Goal: Complete application form

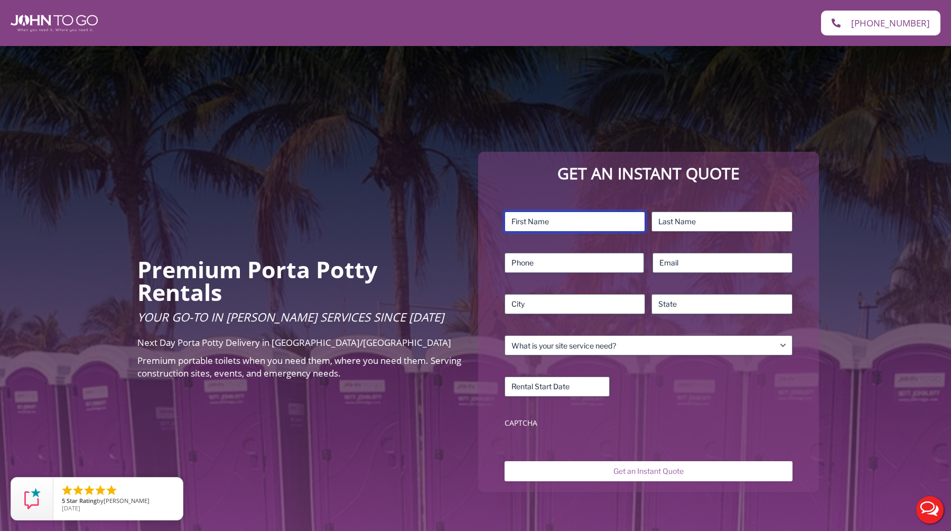
click at [584, 219] on input "First" at bounding box center [575, 221] width 141 height 20
type input "Jiniya"
click at [664, 228] on input "Last" at bounding box center [722, 221] width 141 height 20
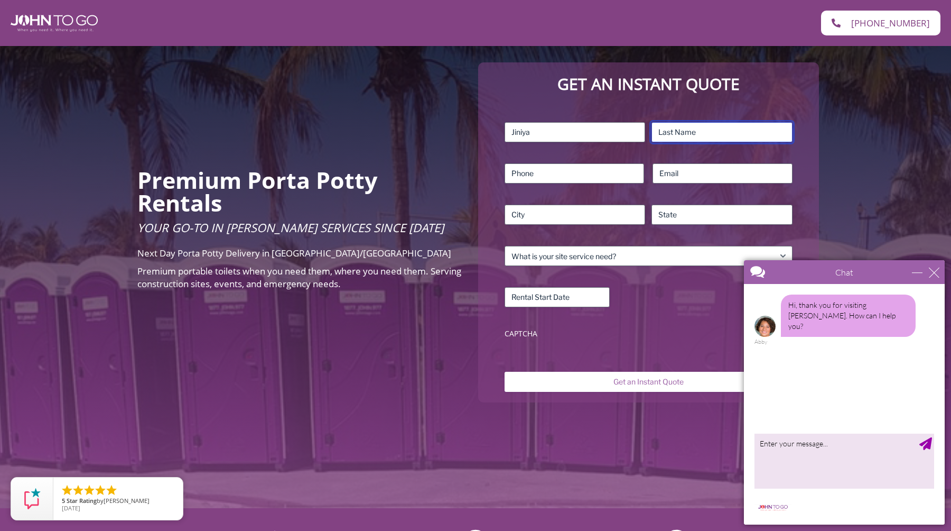
scroll to position [91, 0]
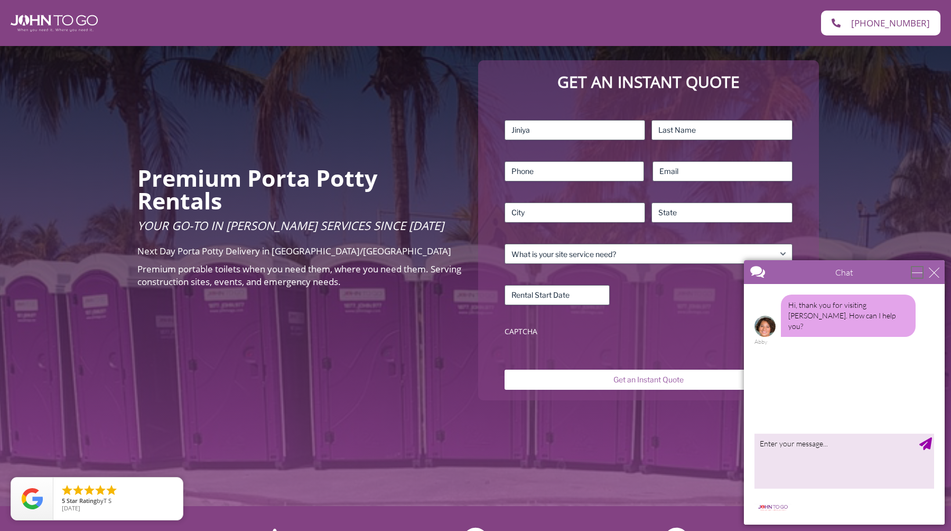
click at [914, 273] on div "minimize" at bounding box center [917, 272] width 11 height 11
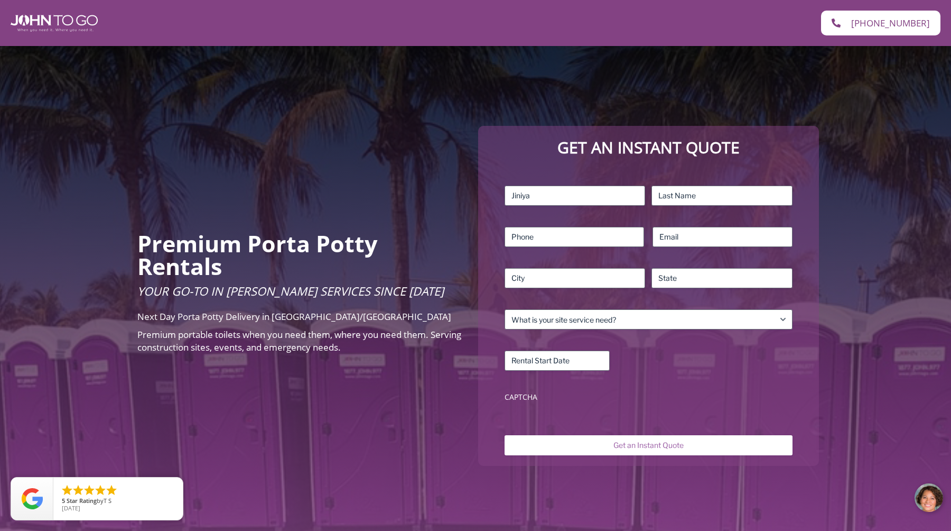
scroll to position [31, 0]
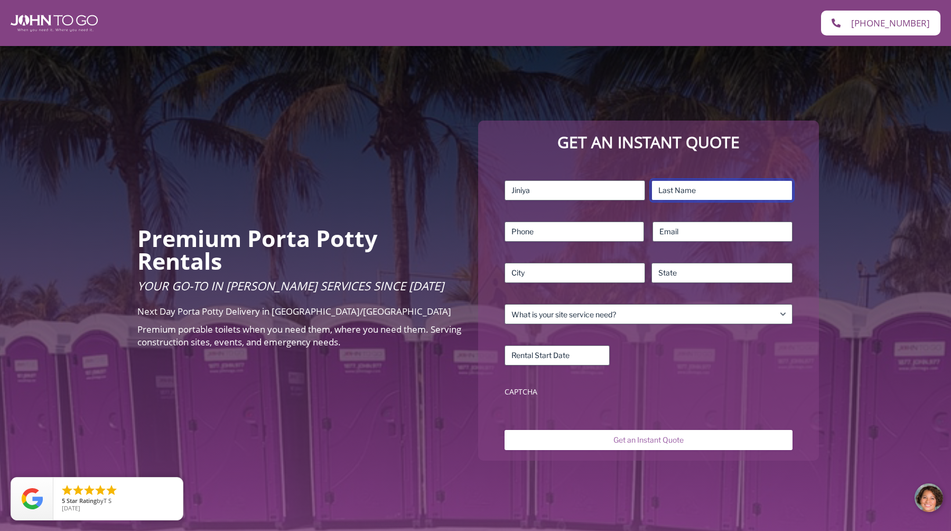
click at [687, 197] on input "Last" at bounding box center [722, 190] width 141 height 20
type input "Azad"
click at [581, 239] on input "Phone (Required)" at bounding box center [575, 231] width 140 height 20
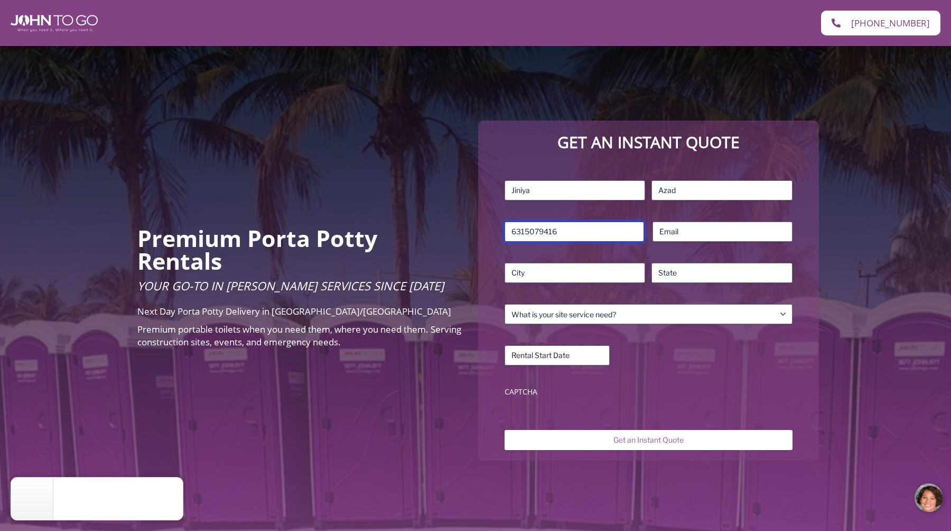
type input "6315079416"
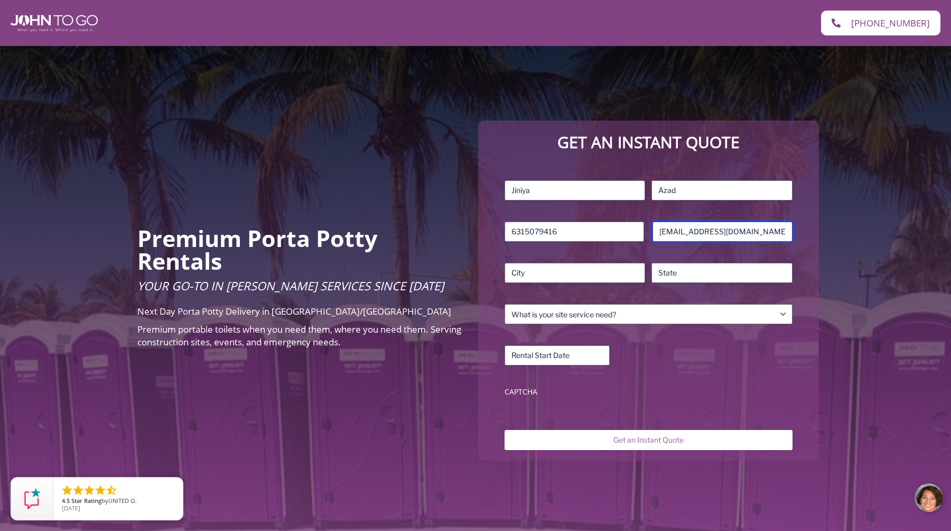
type input "[EMAIL_ADDRESS][DOMAIN_NAME]"
click at [543, 269] on input "City" at bounding box center [575, 273] width 141 height 20
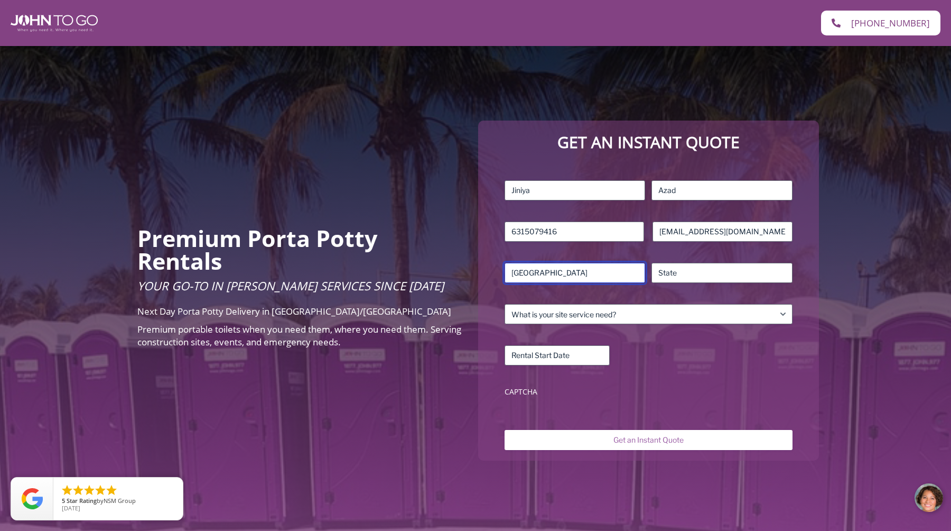
type input "[GEOGRAPHIC_DATA]"
click at [702, 272] on input "State / Province / Region" at bounding box center [722, 273] width 141 height 20
type input "NY"
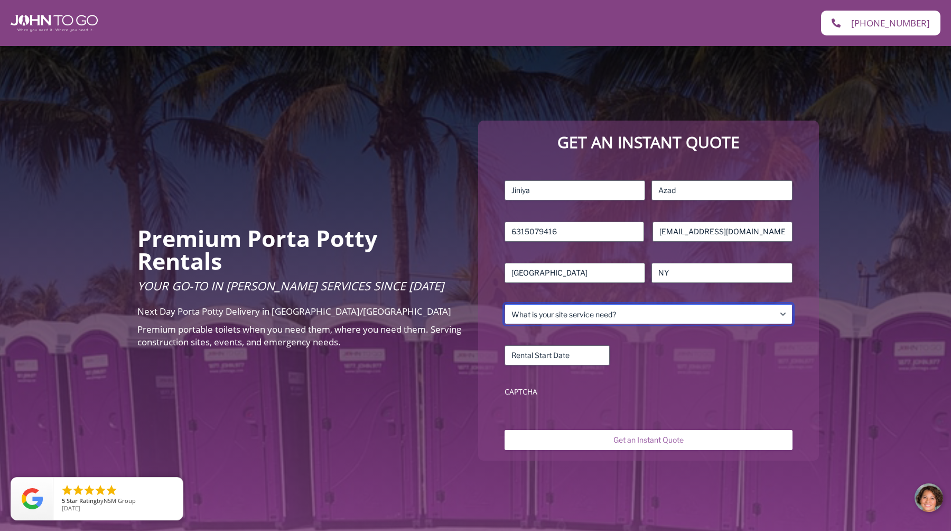
click at [637, 318] on select "What is your site service need? Consumer Construction – Commercial Construction…" at bounding box center [649, 314] width 288 height 20
select select "Consumer"
click at [505, 304] on select "What is your site service need? Consumer Construction – Commercial Construction…" at bounding box center [649, 314] width 288 height 20
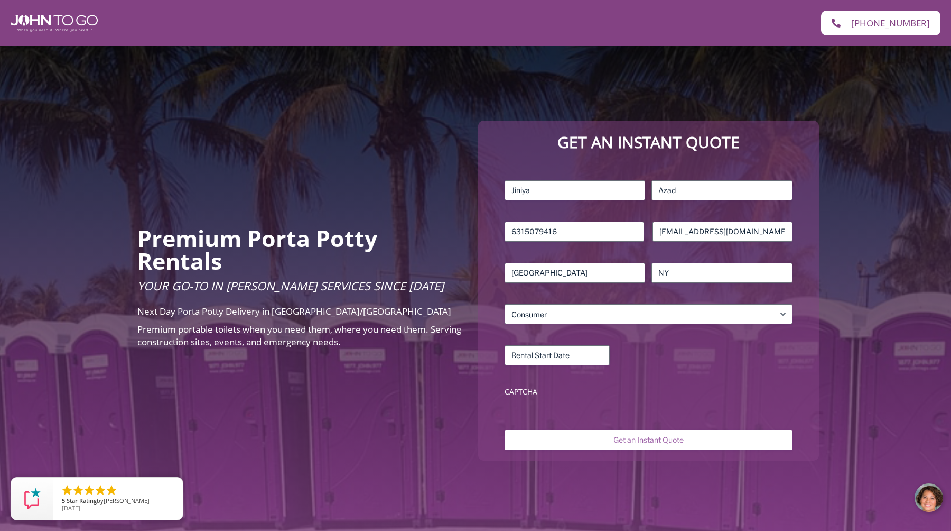
click at [638, 299] on div "Name (Required) Jiniya First Azad Last Phone (Required) [PHONE_NUMBER] Email (R…" at bounding box center [648, 290] width 299 height 231
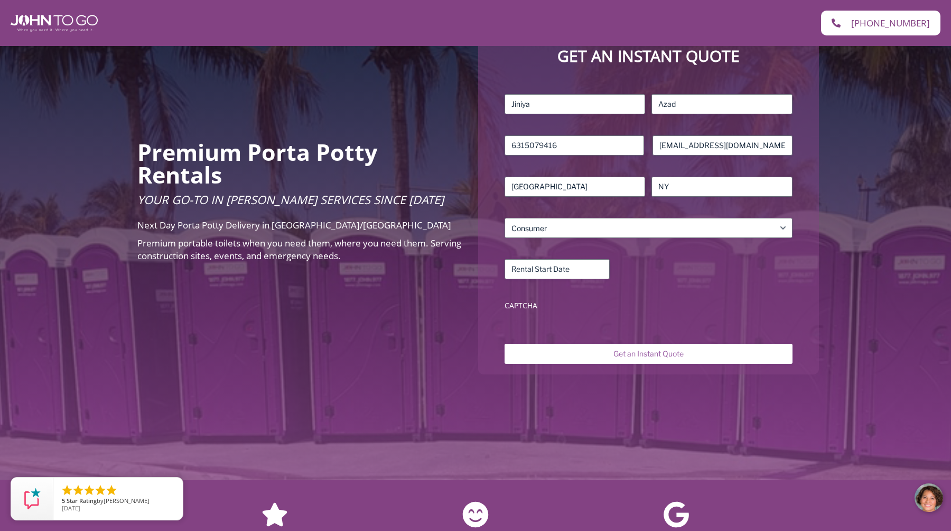
scroll to position [131, 0]
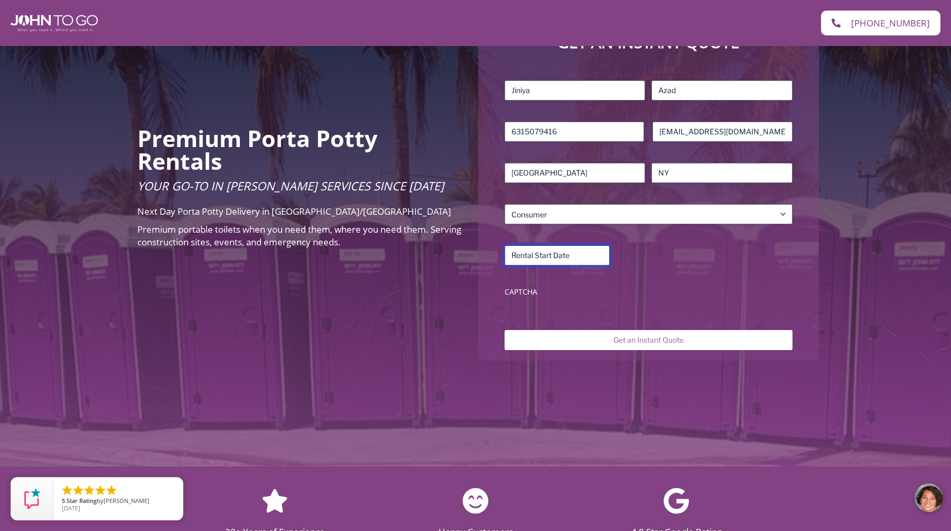
click at [564, 260] on input "Rental Start Date (Required)" at bounding box center [557, 255] width 105 height 20
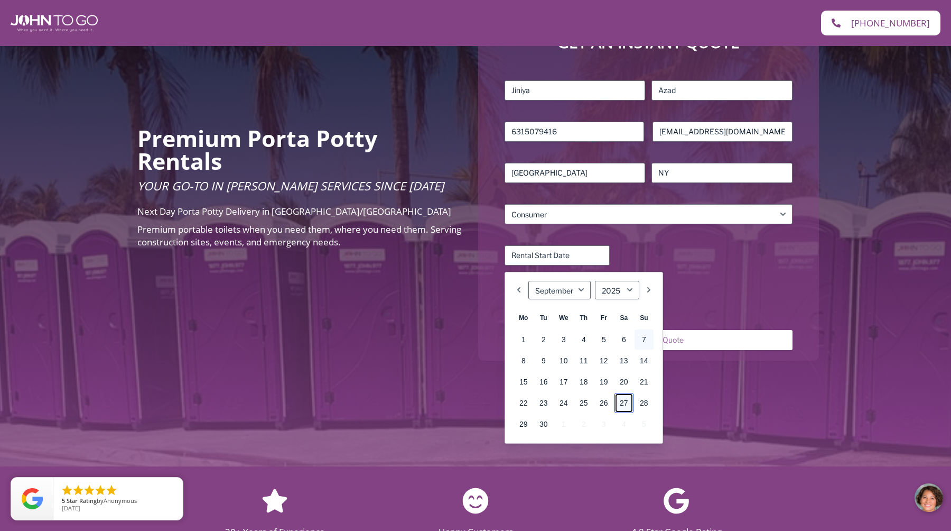
click at [627, 402] on link "27" at bounding box center [624, 403] width 19 height 20
type input "[DATE]"
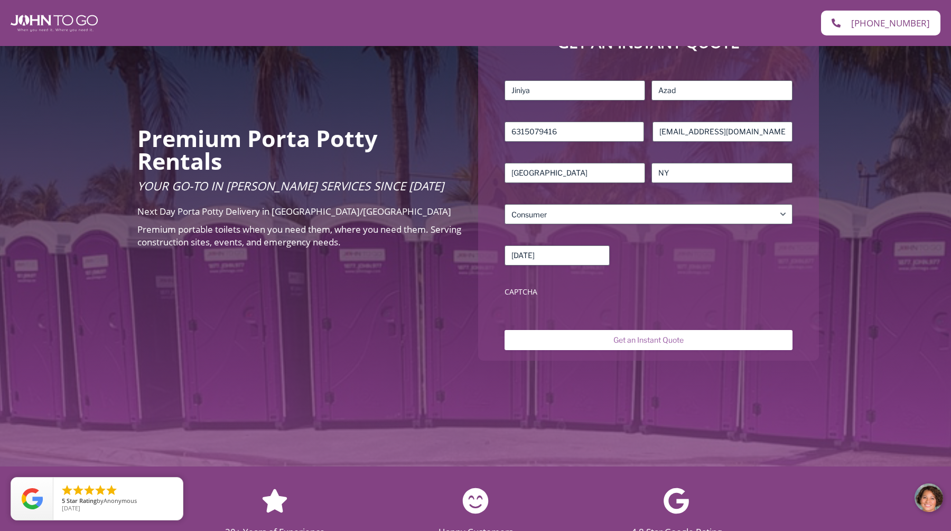
click at [635, 296] on label "CAPTCHA" at bounding box center [649, 291] width 288 height 11
click at [647, 339] on input "Get an Instant Quote" at bounding box center [649, 340] width 288 height 20
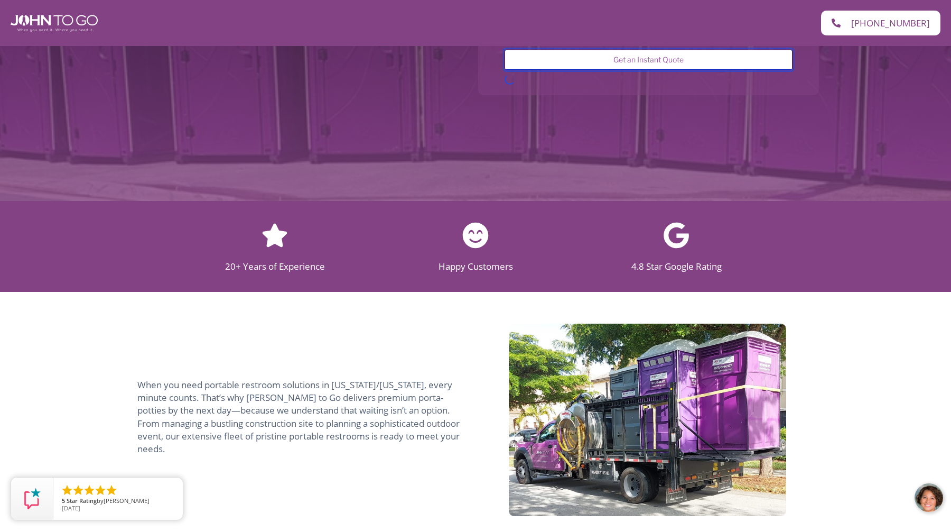
scroll to position [0, 0]
